Goal: Use online tool/utility: Utilize a website feature to perform a specific function

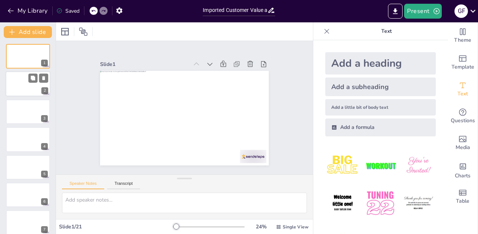
click at [25, 88] on div at bounding box center [28, 84] width 45 height 25
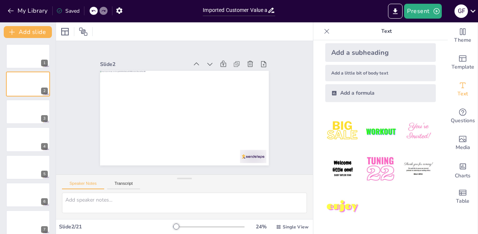
scroll to position [37, 0]
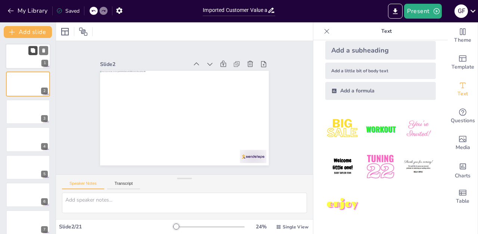
click at [36, 46] on button at bounding box center [32, 50] width 9 height 9
click at [85, 32] on icon at bounding box center [83, 32] width 8 height 8
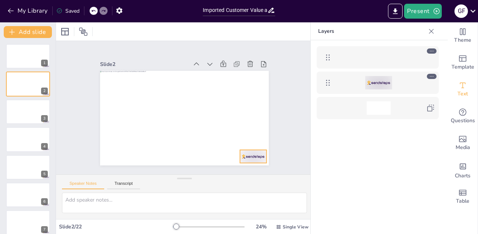
click at [385, 81] on div at bounding box center [378, 82] width 27 height 13
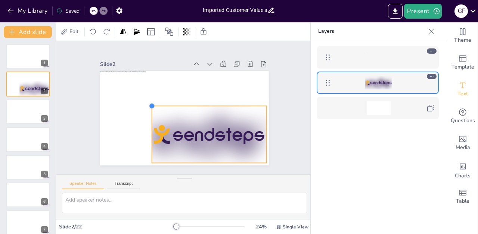
drag, startPoint x: 240, startPoint y: 150, endPoint x: 183, endPoint y: 106, distance: 72.1
click at [183, 106] on div at bounding box center [184, 118] width 169 height 95
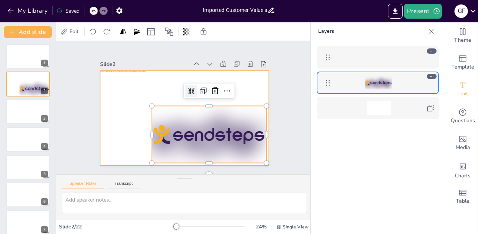
click at [229, 140] on div at bounding box center [184, 118] width 169 height 95
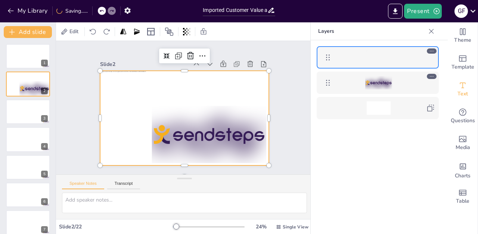
click at [229, 140] on div at bounding box center [184, 118] width 169 height 95
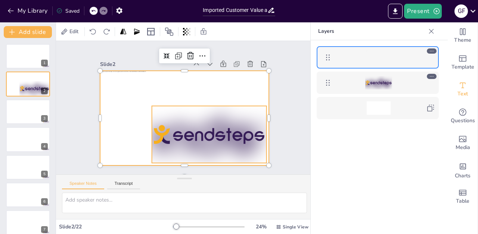
click at [386, 77] on div at bounding box center [378, 82] width 27 height 13
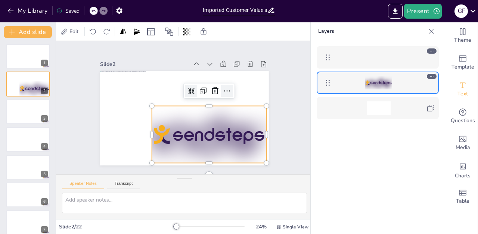
click at [225, 91] on icon at bounding box center [227, 91] width 9 height 9
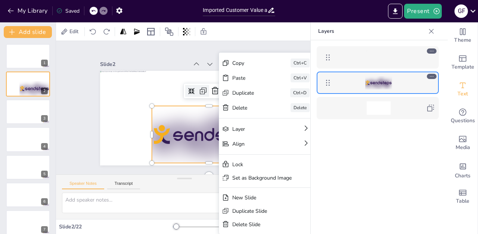
click at [204, 92] on icon at bounding box center [203, 91] width 9 height 9
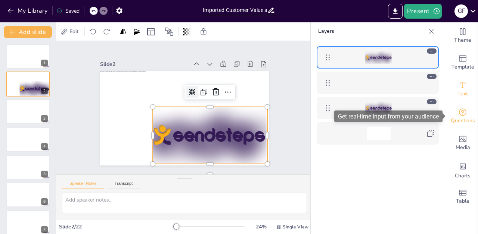
click at [460, 109] on icon "Get real-time input from your audience" at bounding box center [462, 112] width 9 height 9
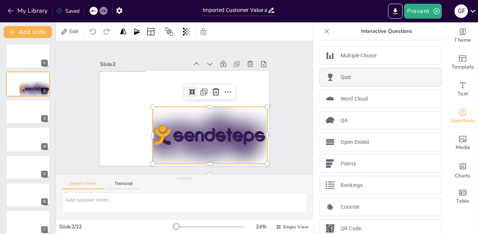
click at [360, 79] on div "Quiz" at bounding box center [380, 77] width 122 height 19
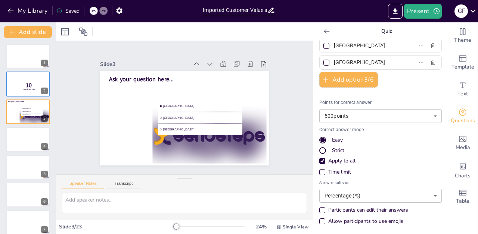
scroll to position [47, 0]
click at [342, 212] on div "Participants can edit their answers" at bounding box center [368, 209] width 80 height 7
